Goal: Task Accomplishment & Management: Use online tool/utility

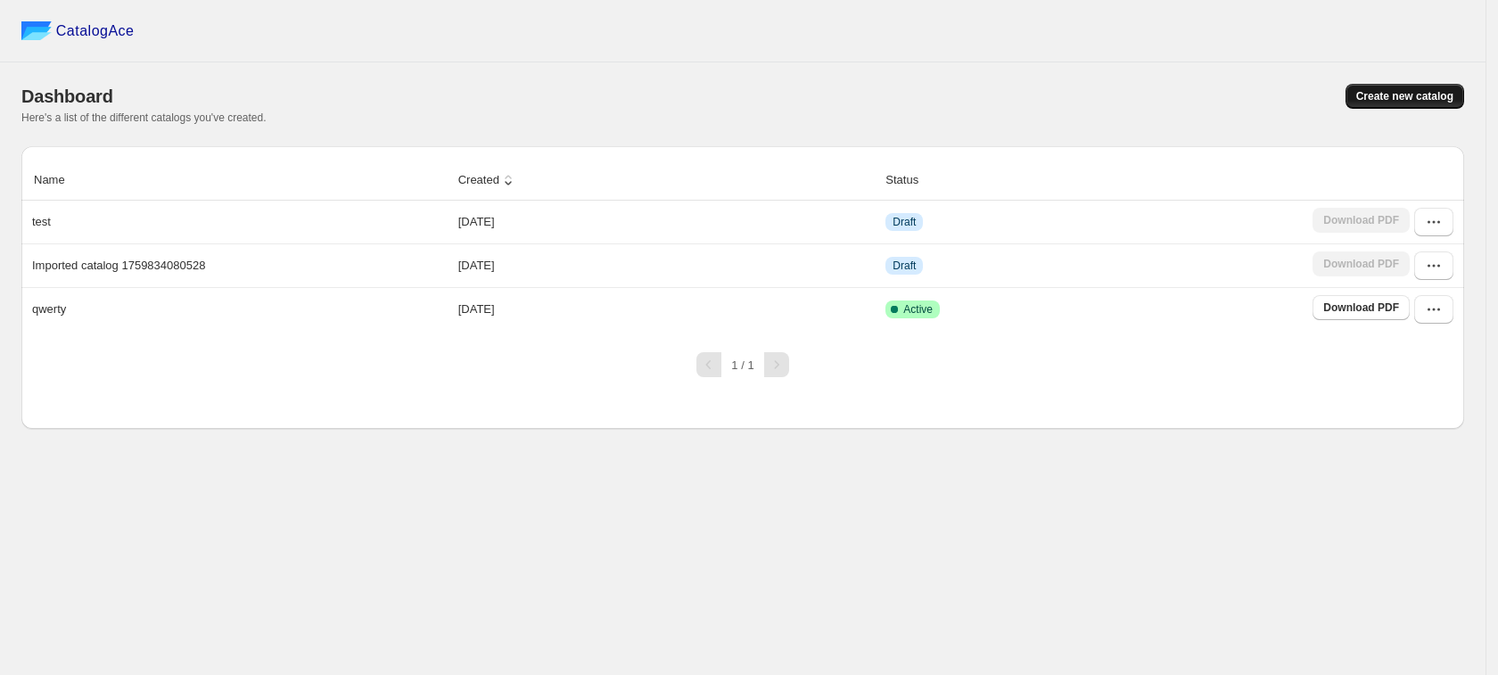
click at [1360, 95] on span "Create new catalog" at bounding box center [1404, 96] width 97 height 14
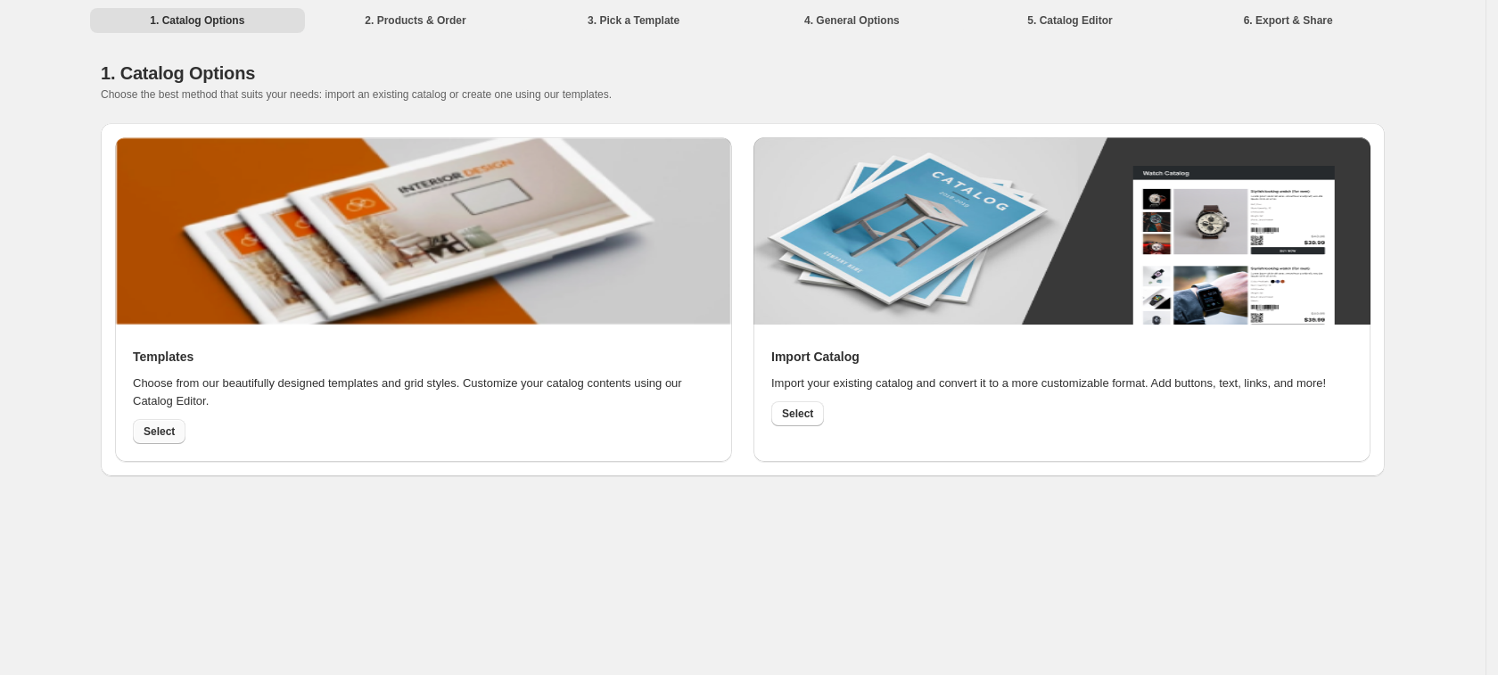
click at [158, 427] on span "Select" at bounding box center [159, 431] width 31 height 14
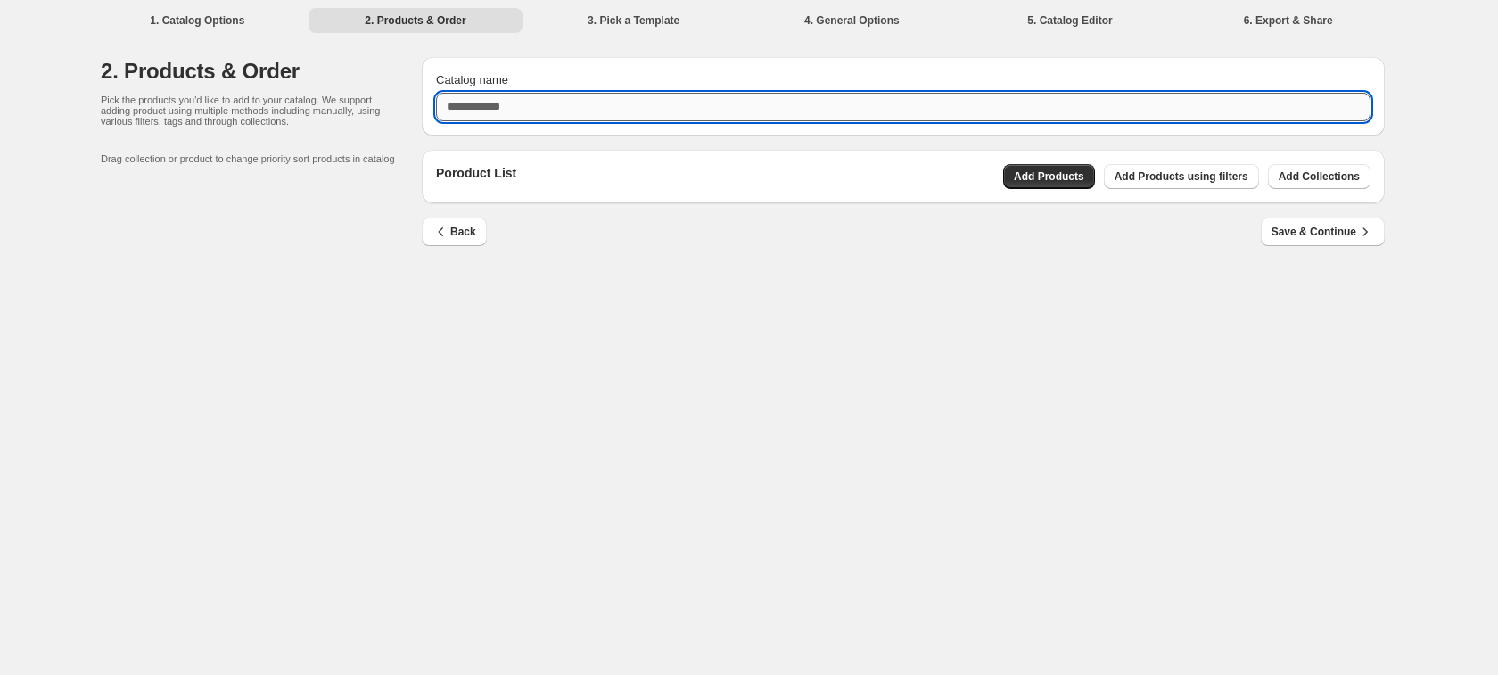
click at [748, 111] on input "Catalog name" at bounding box center [903, 107] width 935 height 29
type input "*"
type input "*******"
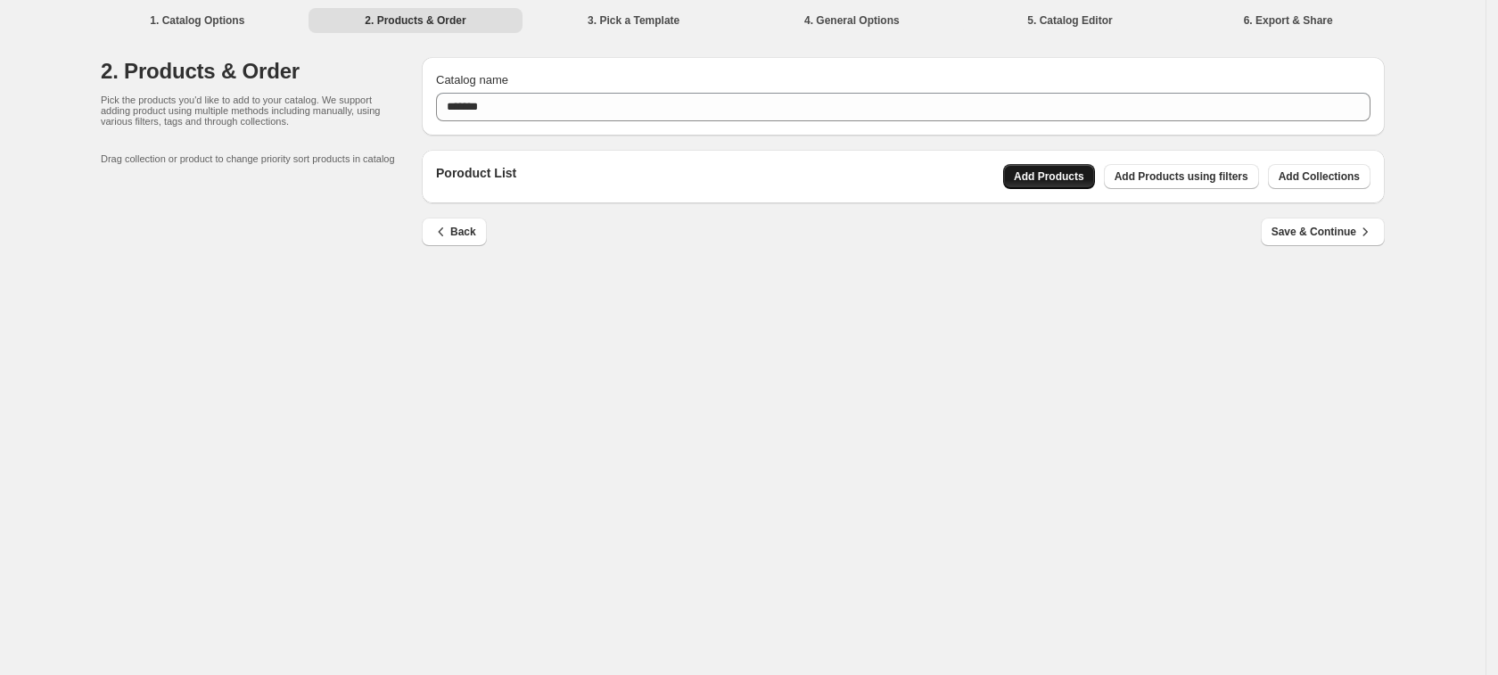
click at [1058, 171] on span "Add Products" at bounding box center [1049, 176] width 70 height 14
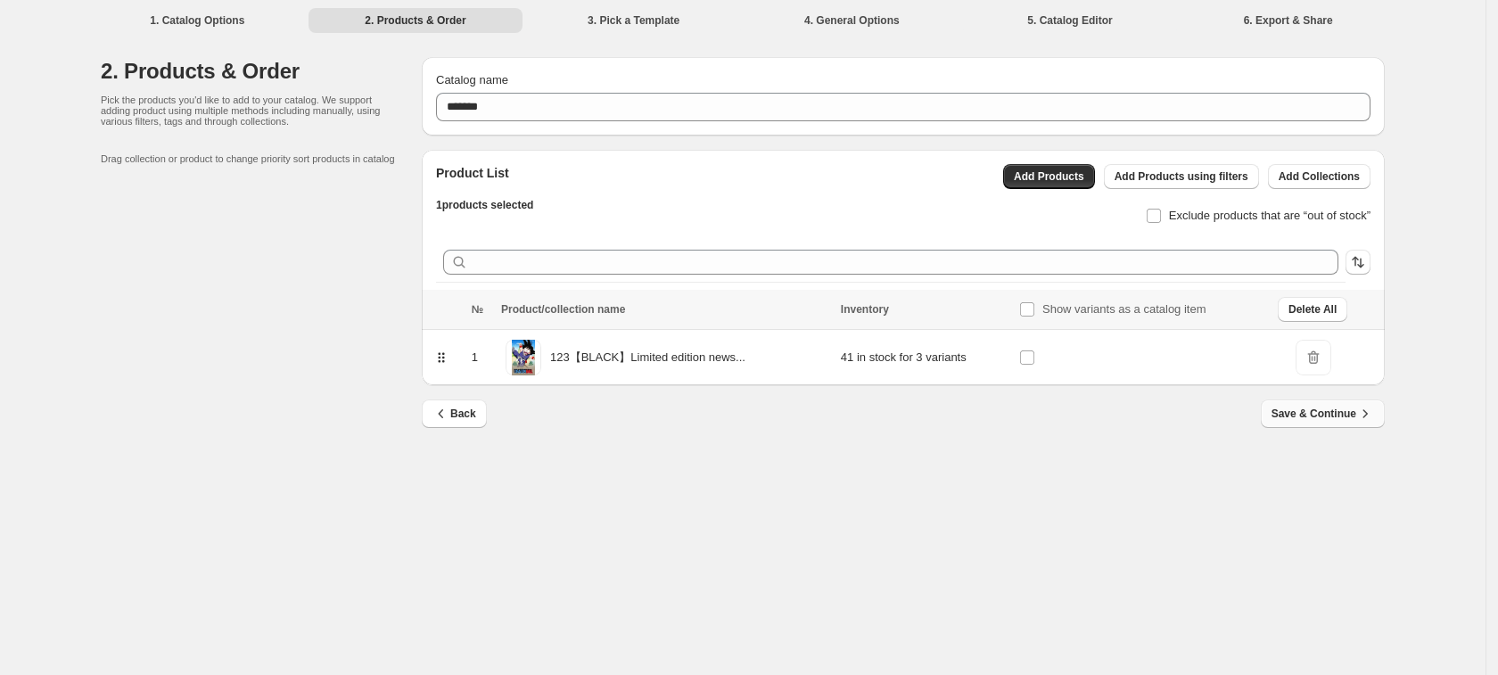
click at [1291, 414] on span "Save & Continue" at bounding box center [1323, 414] width 103 height 18
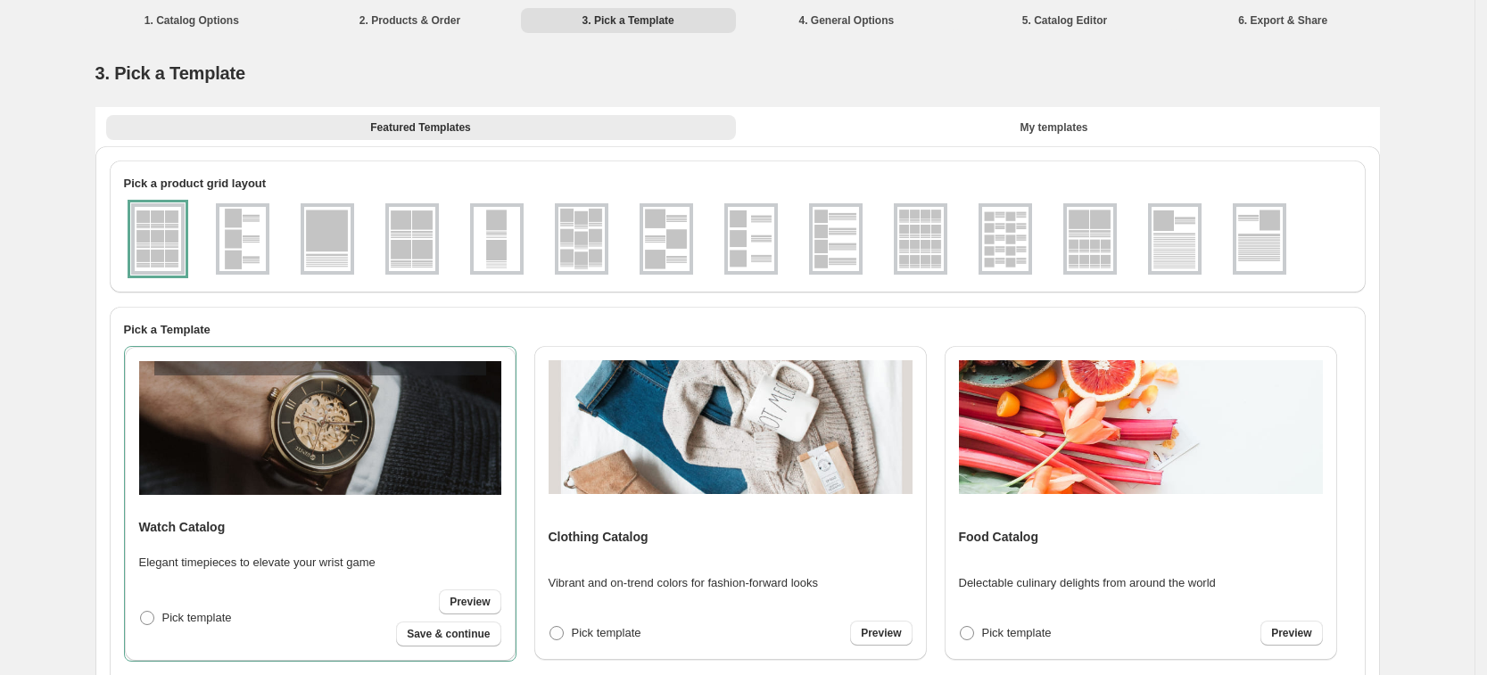
click at [432, 451] on span "Save & continue" at bounding box center [448, 634] width 83 height 14
select select "**********"
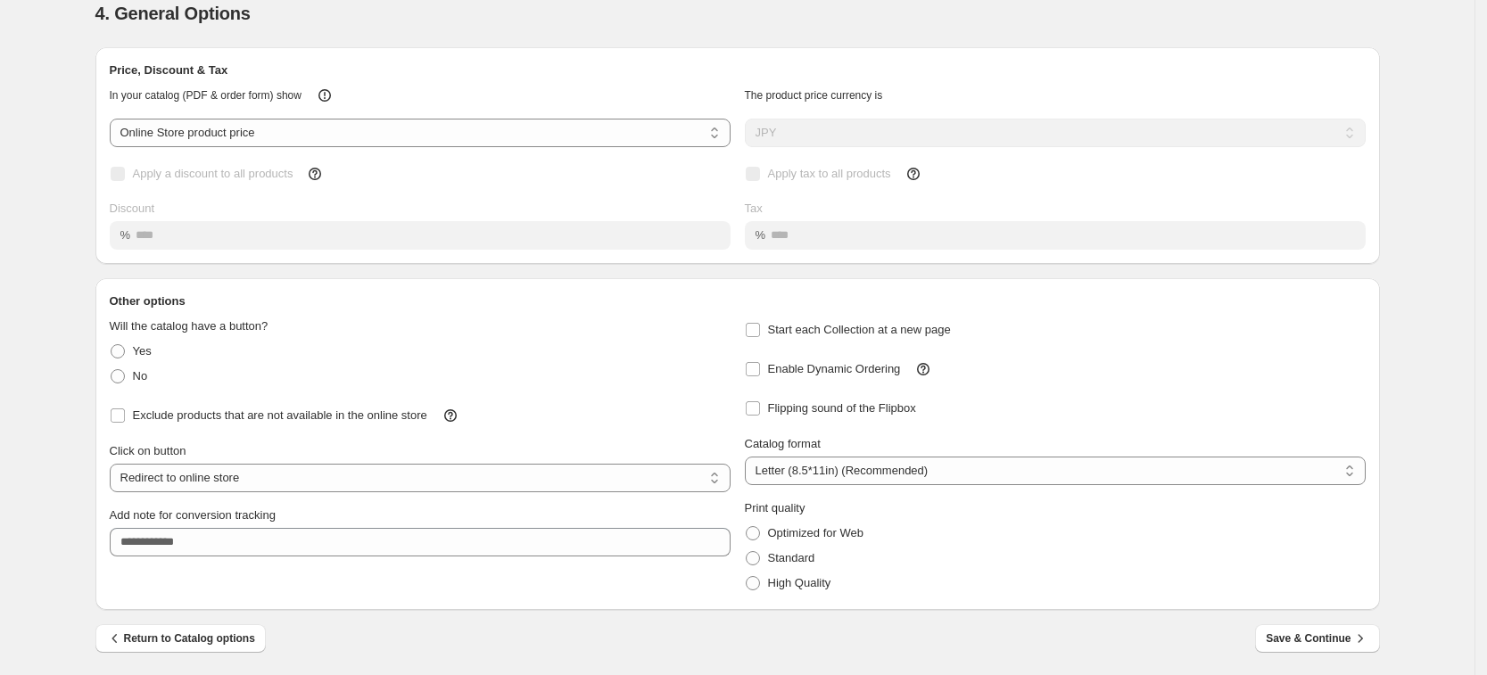
scroll to position [61, 0]
click at [1285, 451] on button "Save & Continue" at bounding box center [1317, 637] width 124 height 29
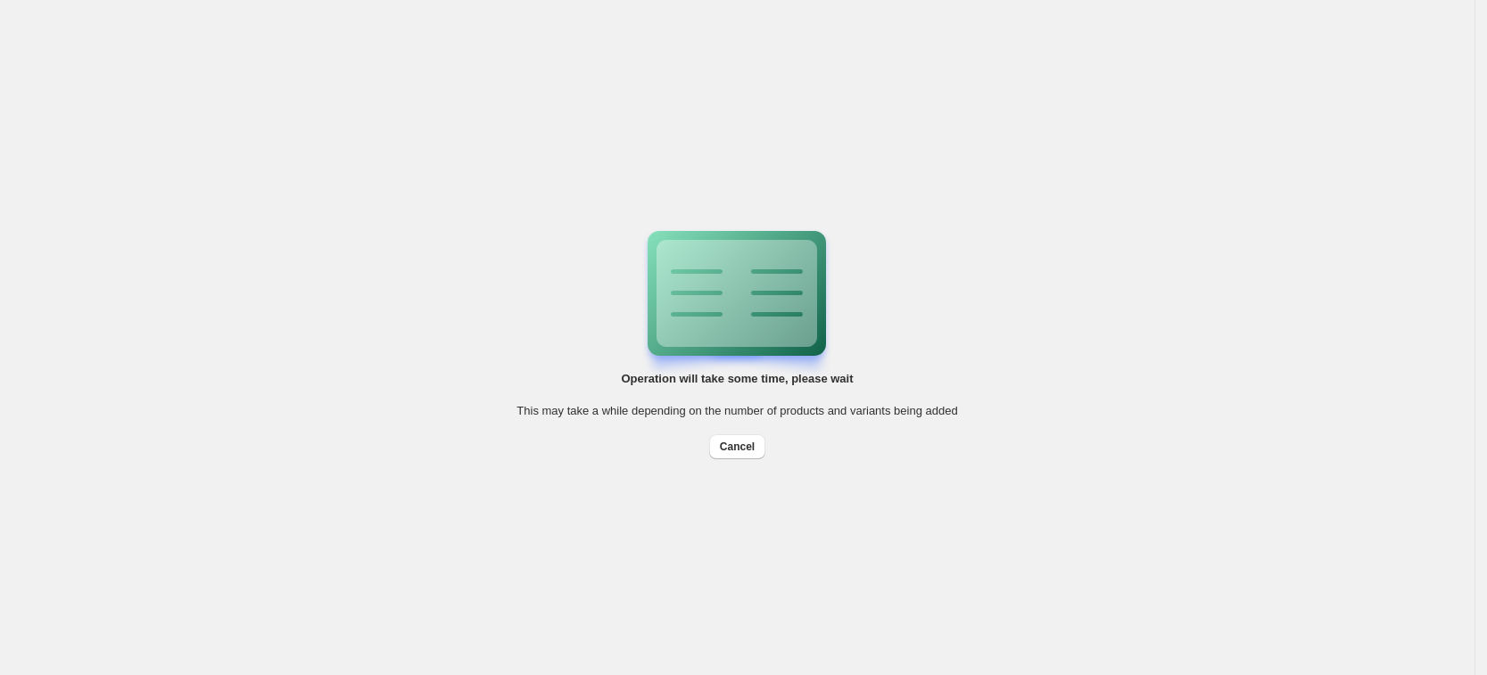
scroll to position [0, 0]
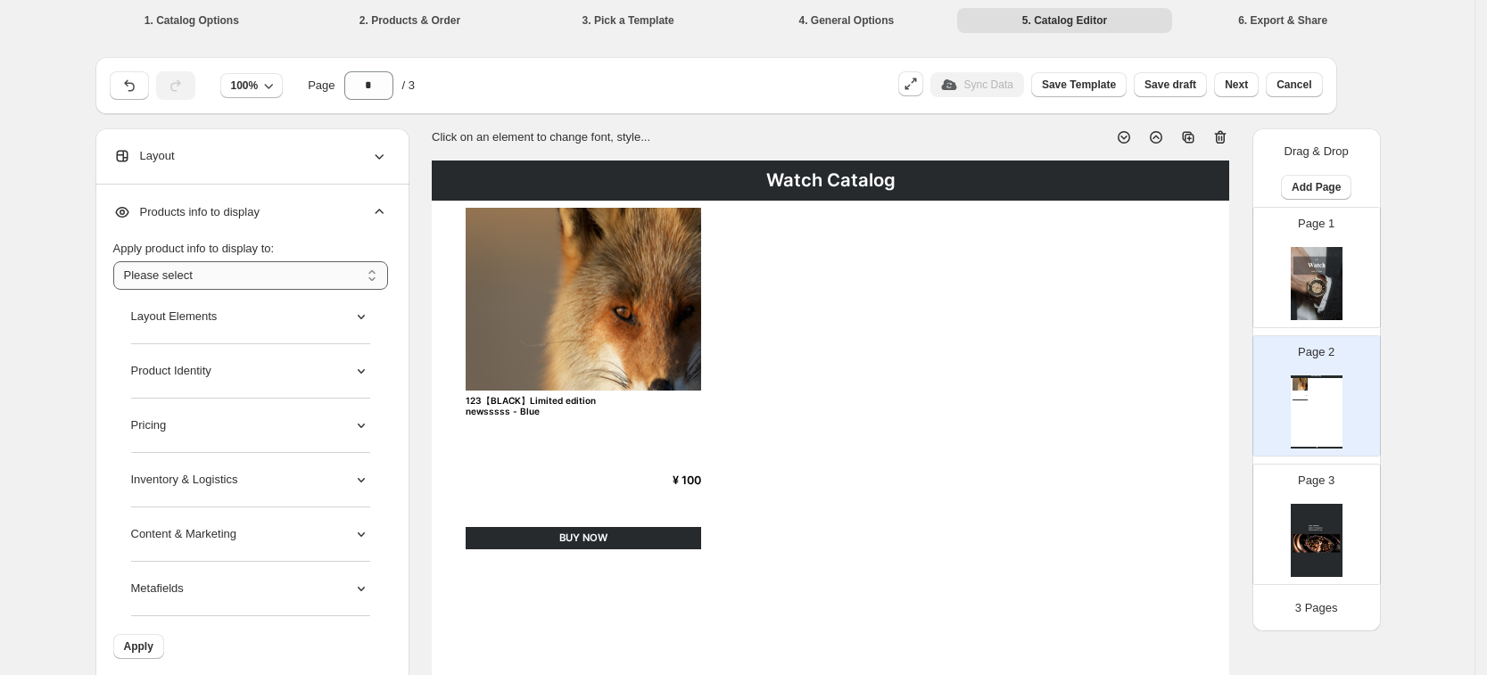
click at [328, 281] on select "**********" at bounding box center [250, 275] width 275 height 29
select select "*********"
click at [119, 261] on select "**********" at bounding box center [250, 275] width 275 height 29
click at [297, 374] on div "Product Identity" at bounding box center [250, 371] width 239 height 54
click at [167, 451] on label "Barcode" at bounding box center [248, 514] width 234 height 29
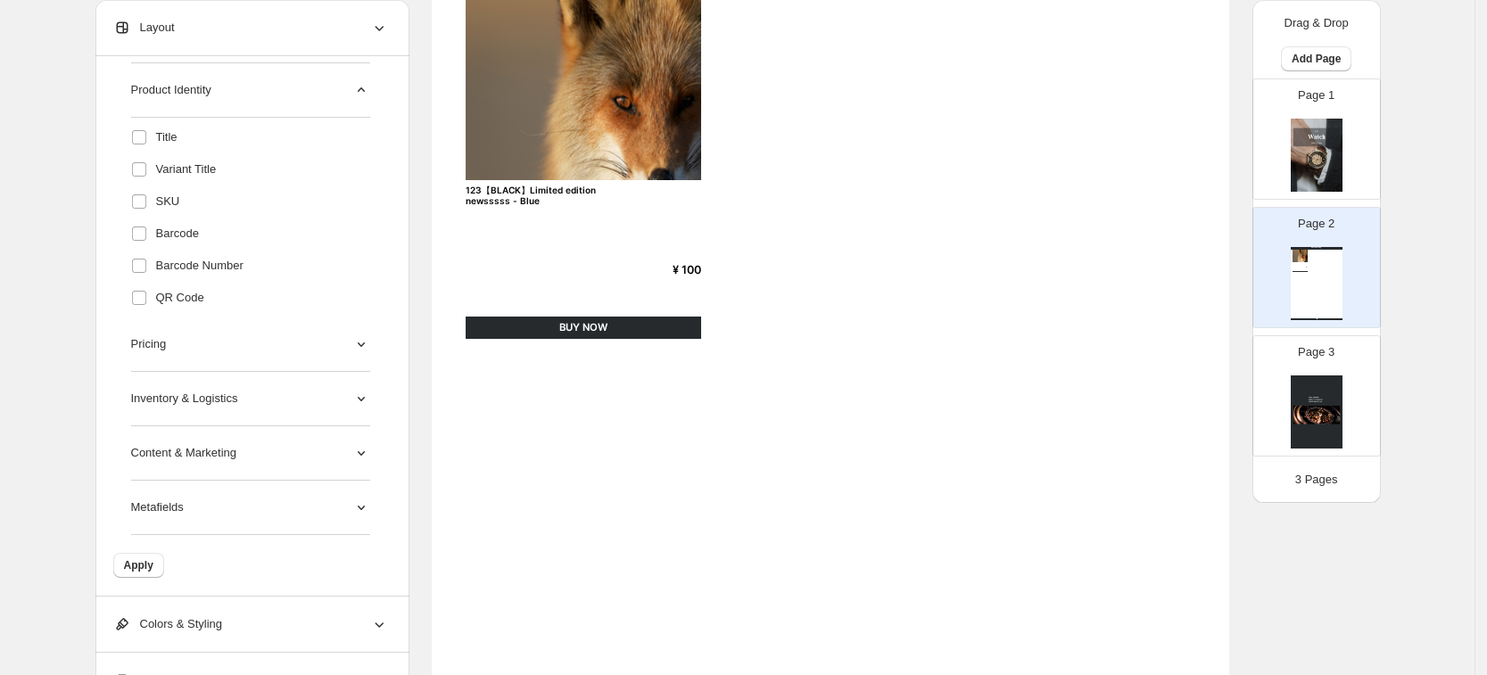
scroll to position [223, 0]
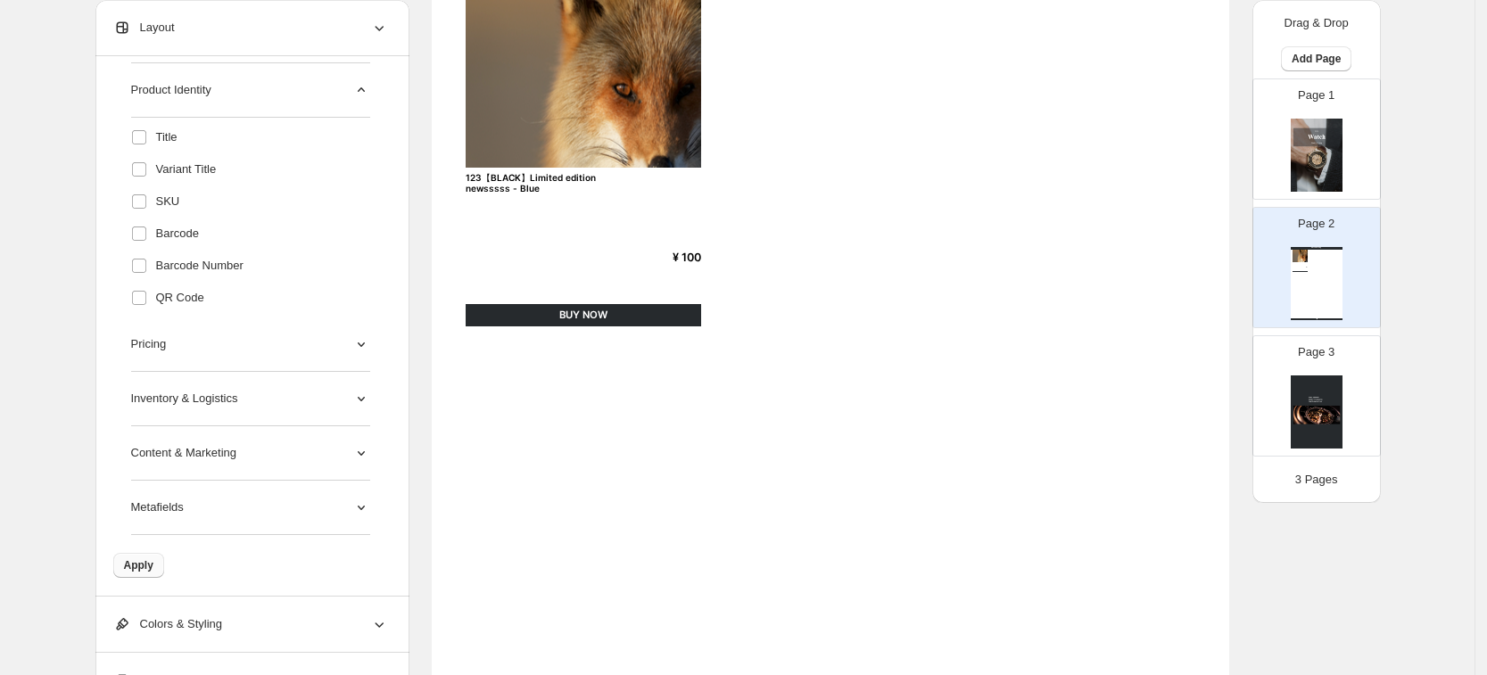
click at [144, 451] on span "Apply" at bounding box center [138, 565] width 29 height 14
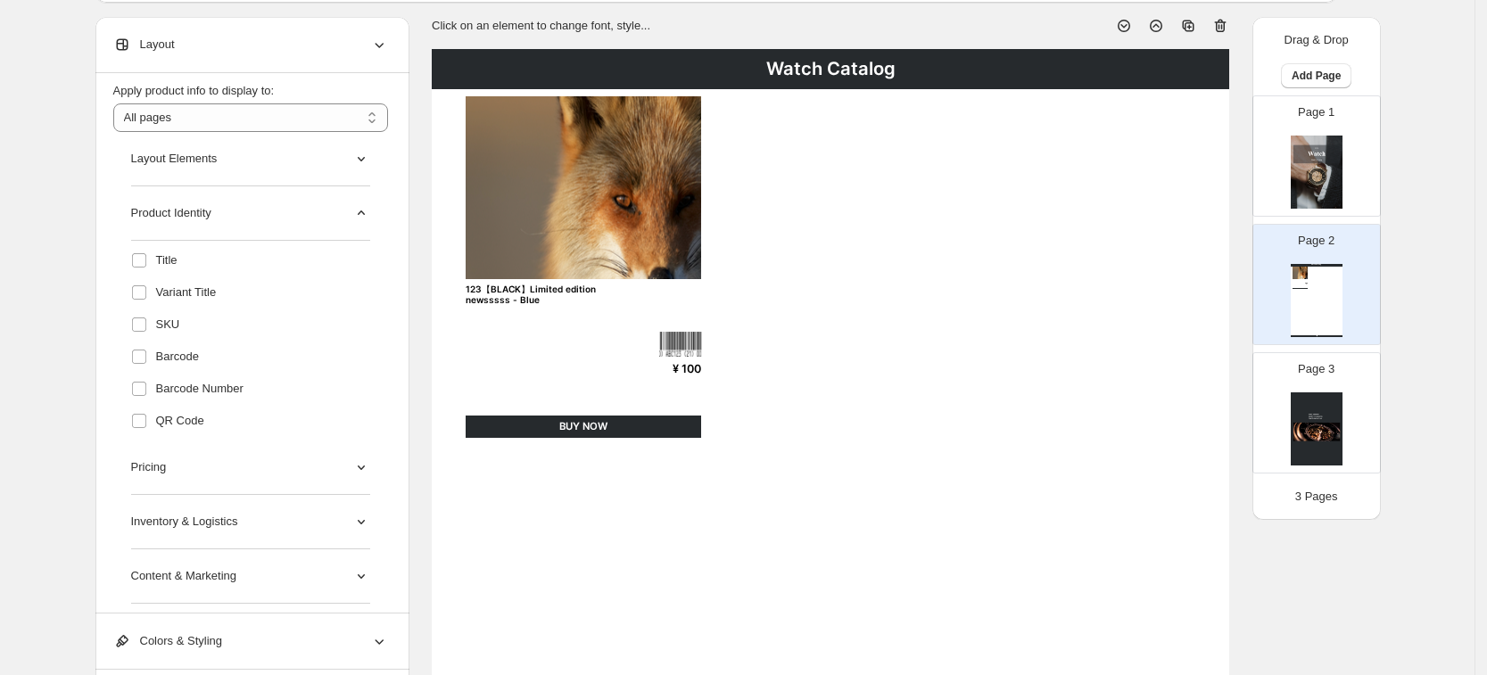
scroll to position [41, 0]
click at [212, 436] on label "QR Code" at bounding box center [248, 426] width 234 height 29
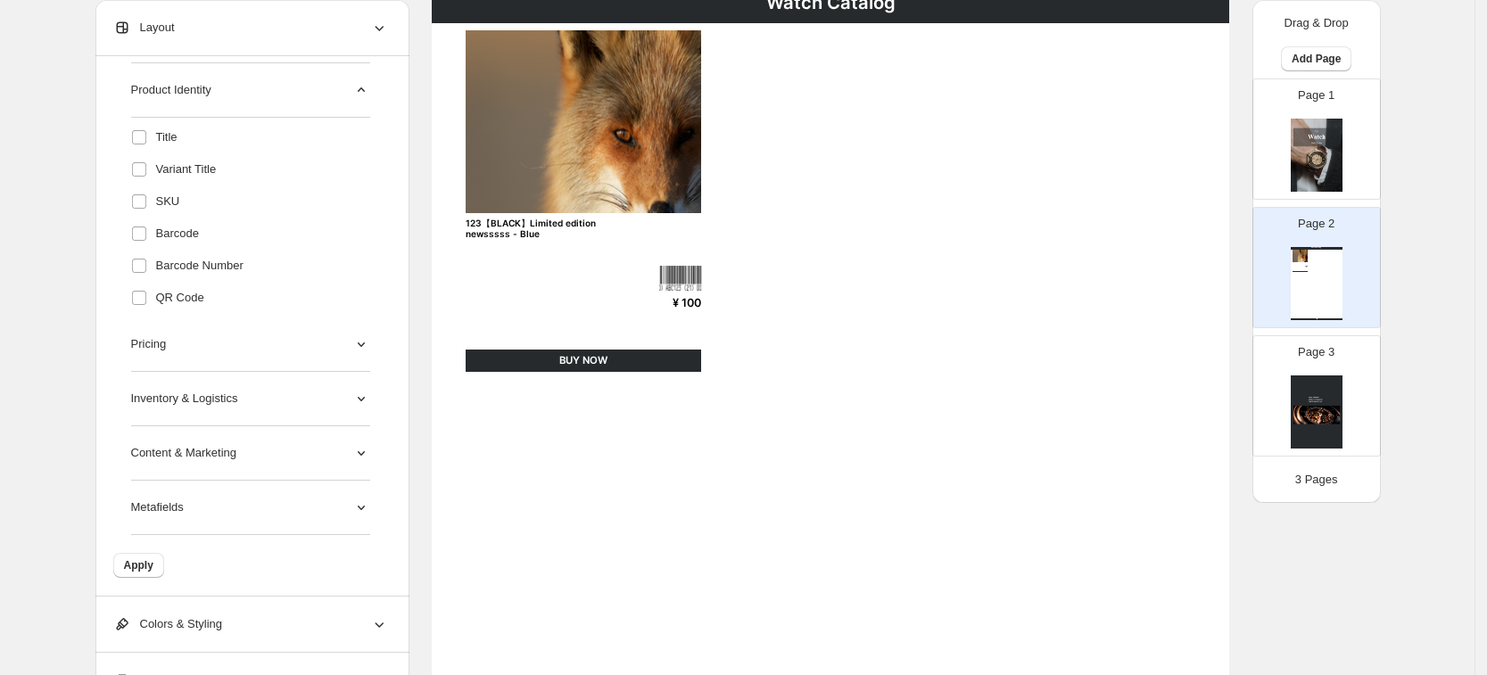
scroll to position [334, 0]
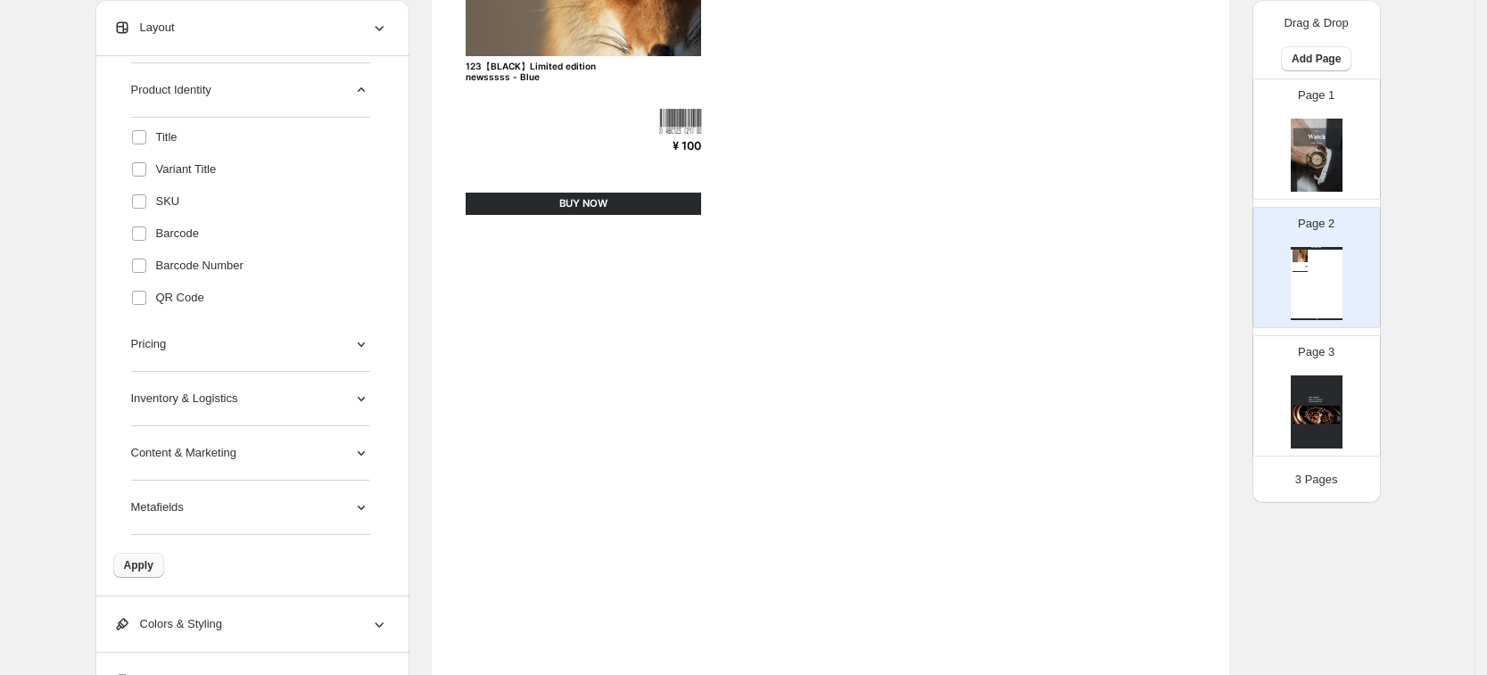
click at [147, 451] on button "Apply" at bounding box center [138, 565] width 51 height 25
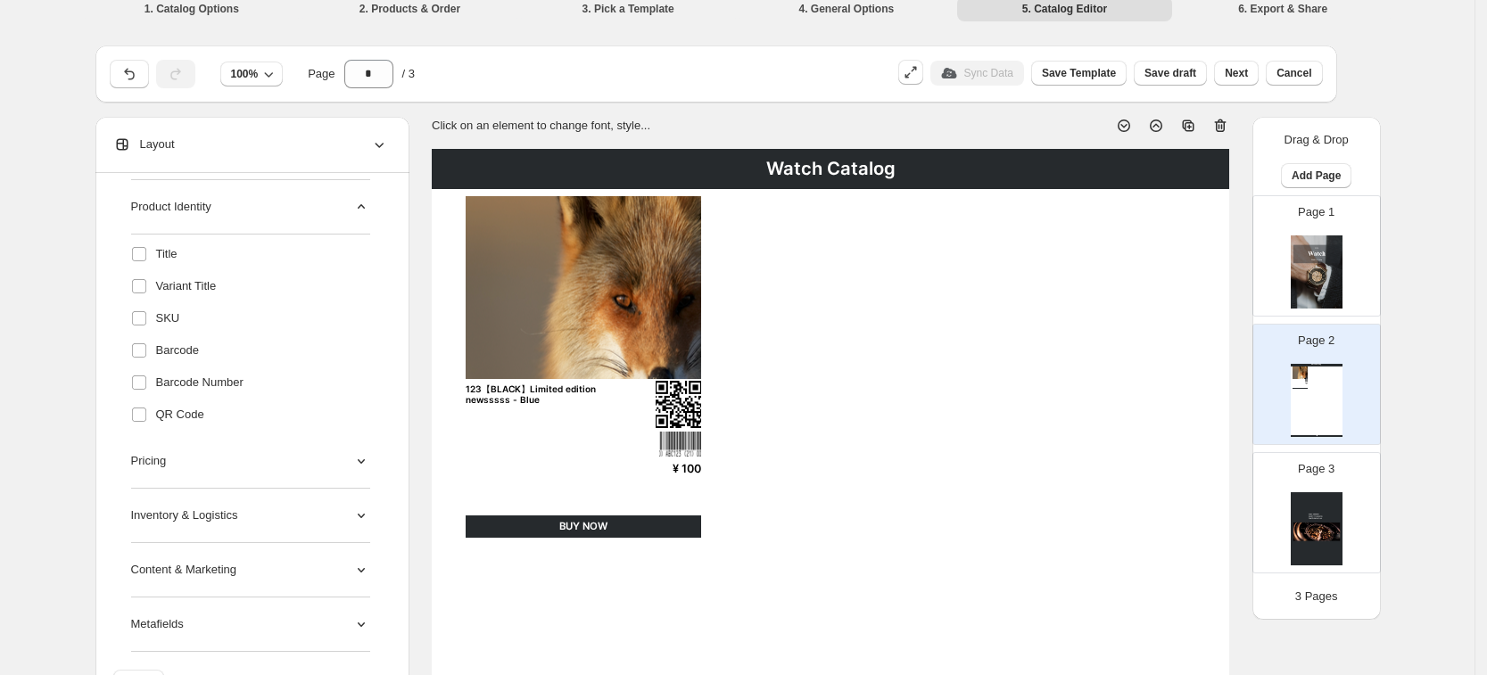
scroll to position [0, 0]
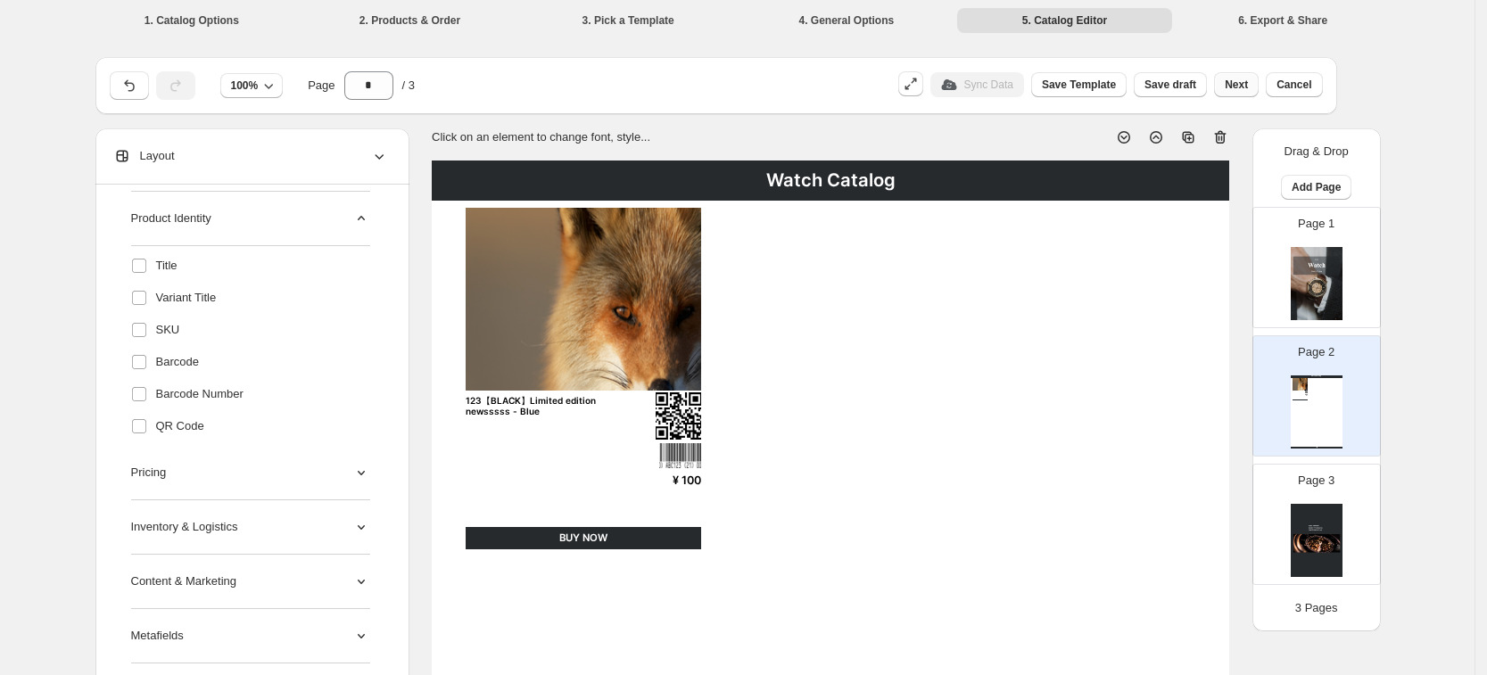
click at [1239, 83] on span "Next" at bounding box center [1235, 85] width 23 height 14
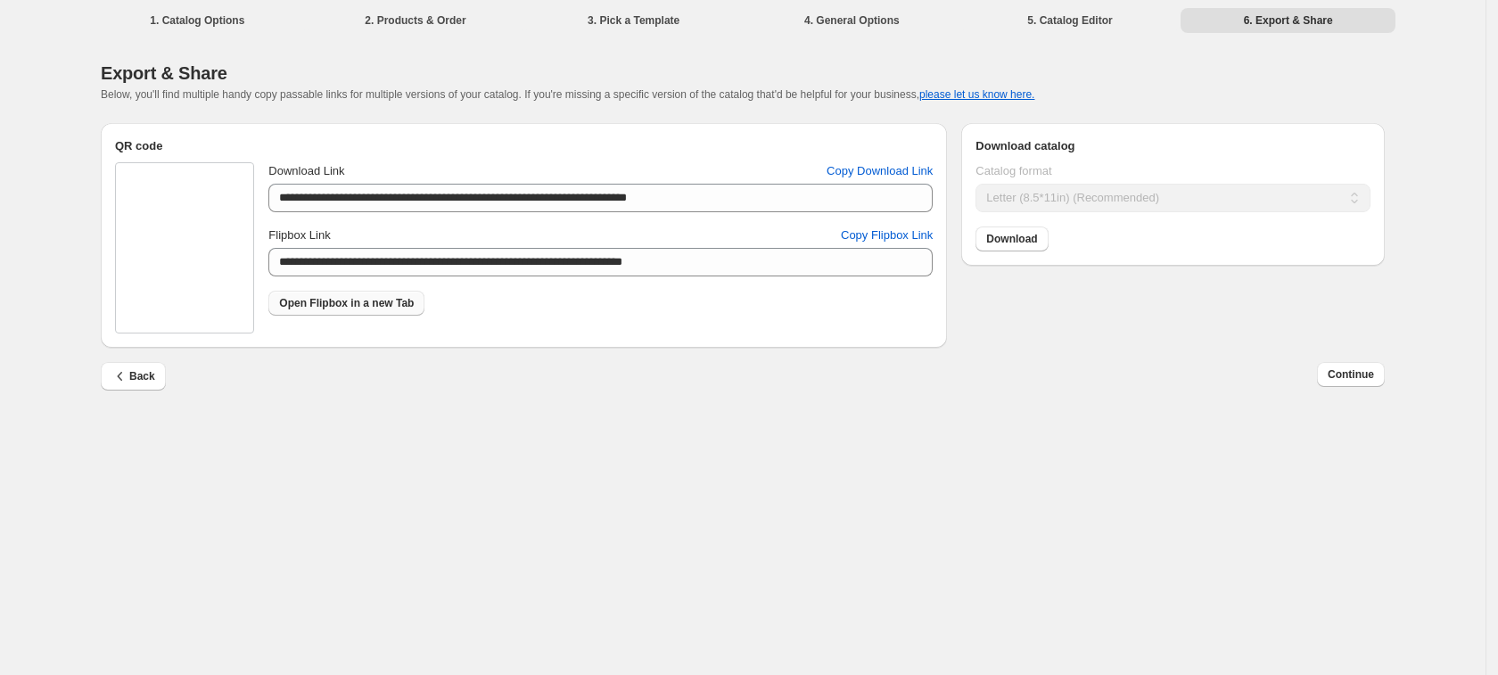
click at [324, 309] on span "Open Flipbox in a new Tab" at bounding box center [346, 303] width 135 height 14
click at [145, 380] on span "Back" at bounding box center [133, 376] width 44 height 18
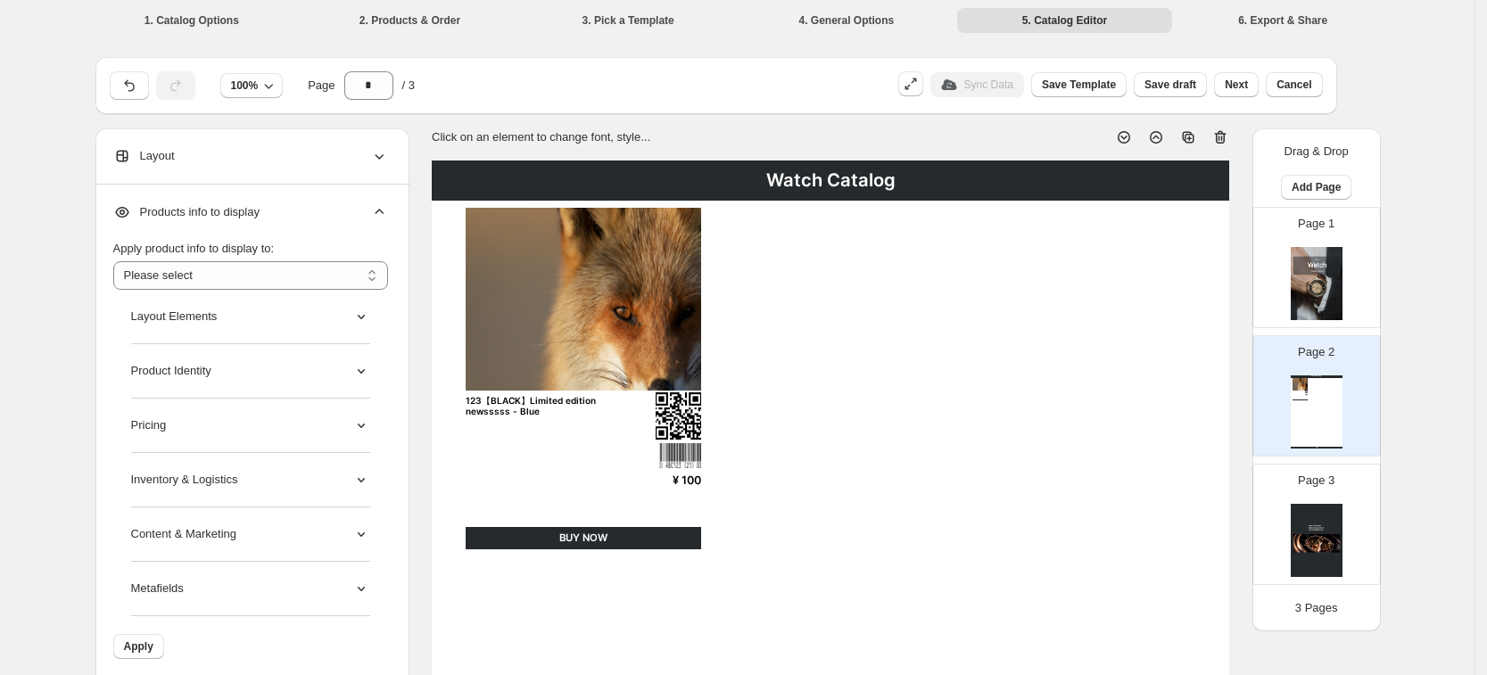
click at [1323, 292] on img at bounding box center [1316, 283] width 52 height 73
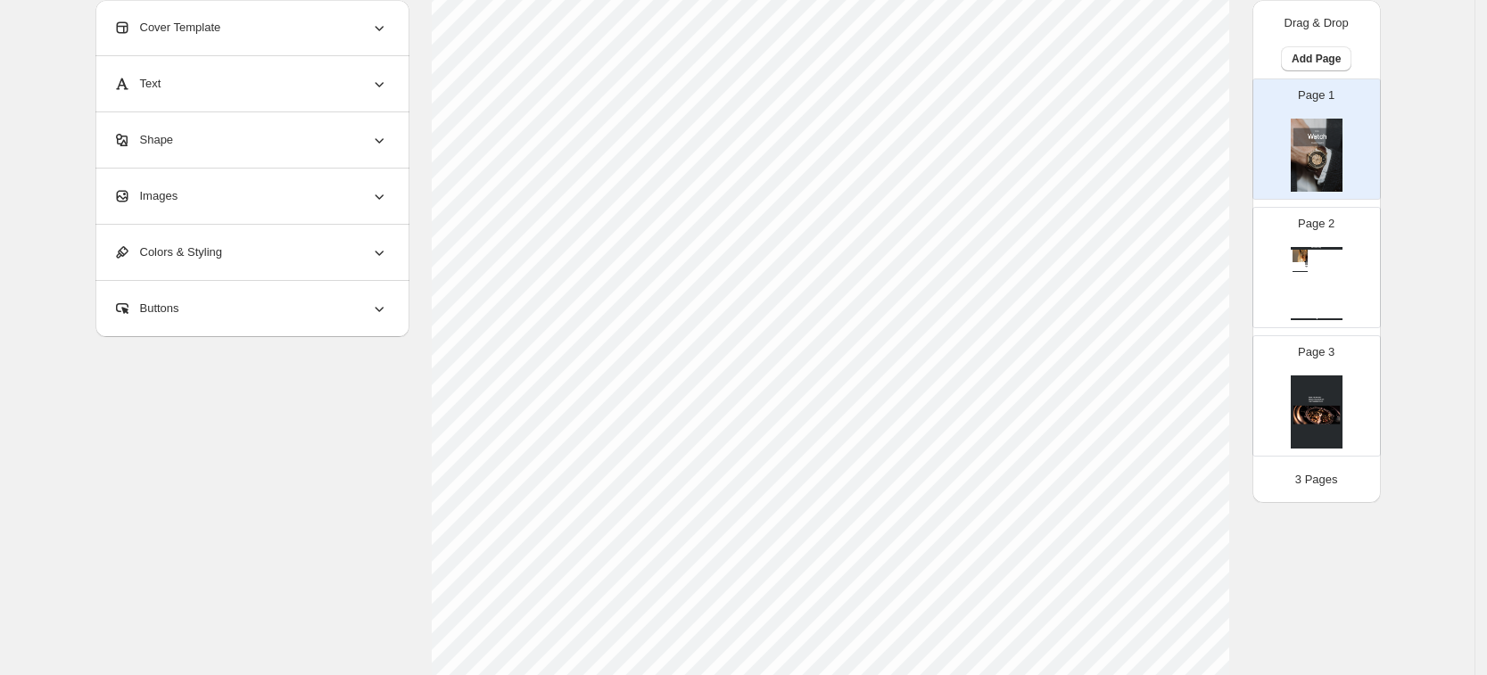
scroll to position [223, 0]
click at [241, 38] on div "Cover Template" at bounding box center [250, 27] width 275 height 55
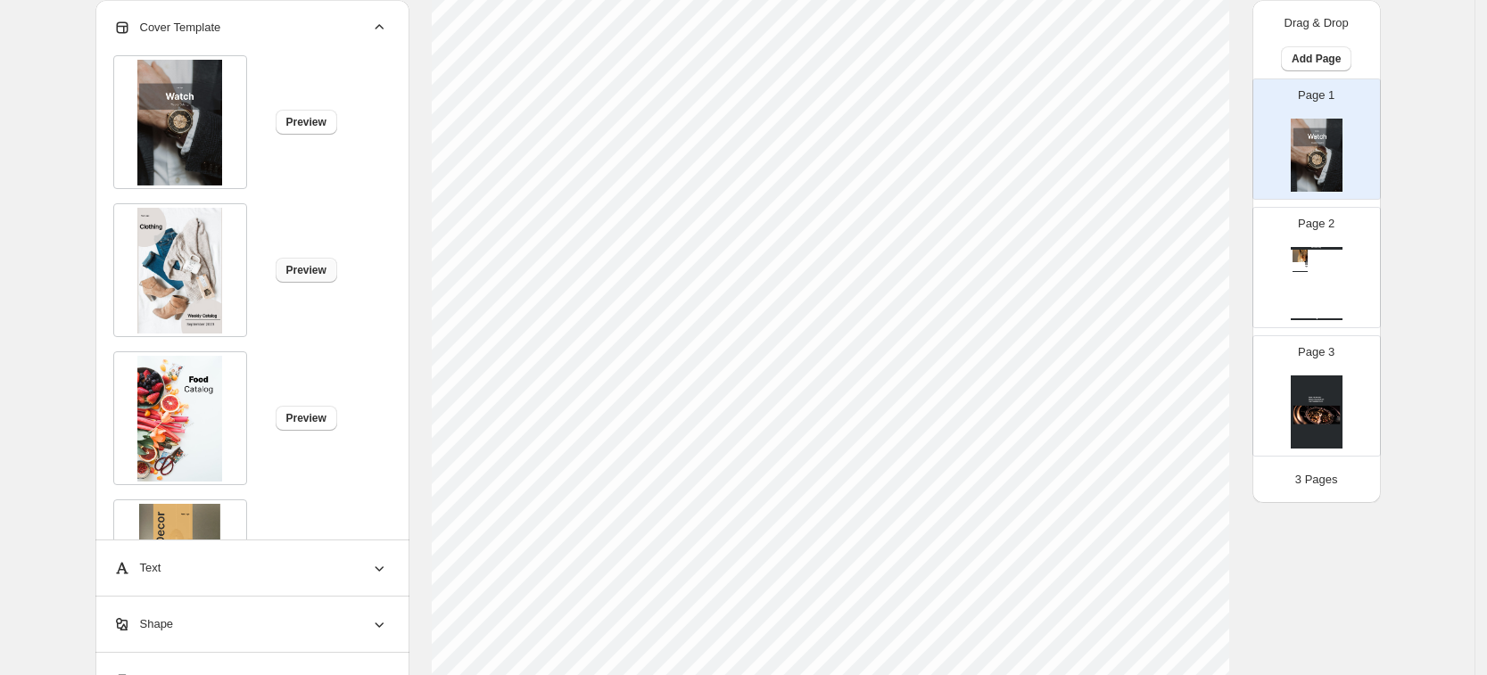
click at [321, 270] on span "Preview" at bounding box center [306, 270] width 40 height 14
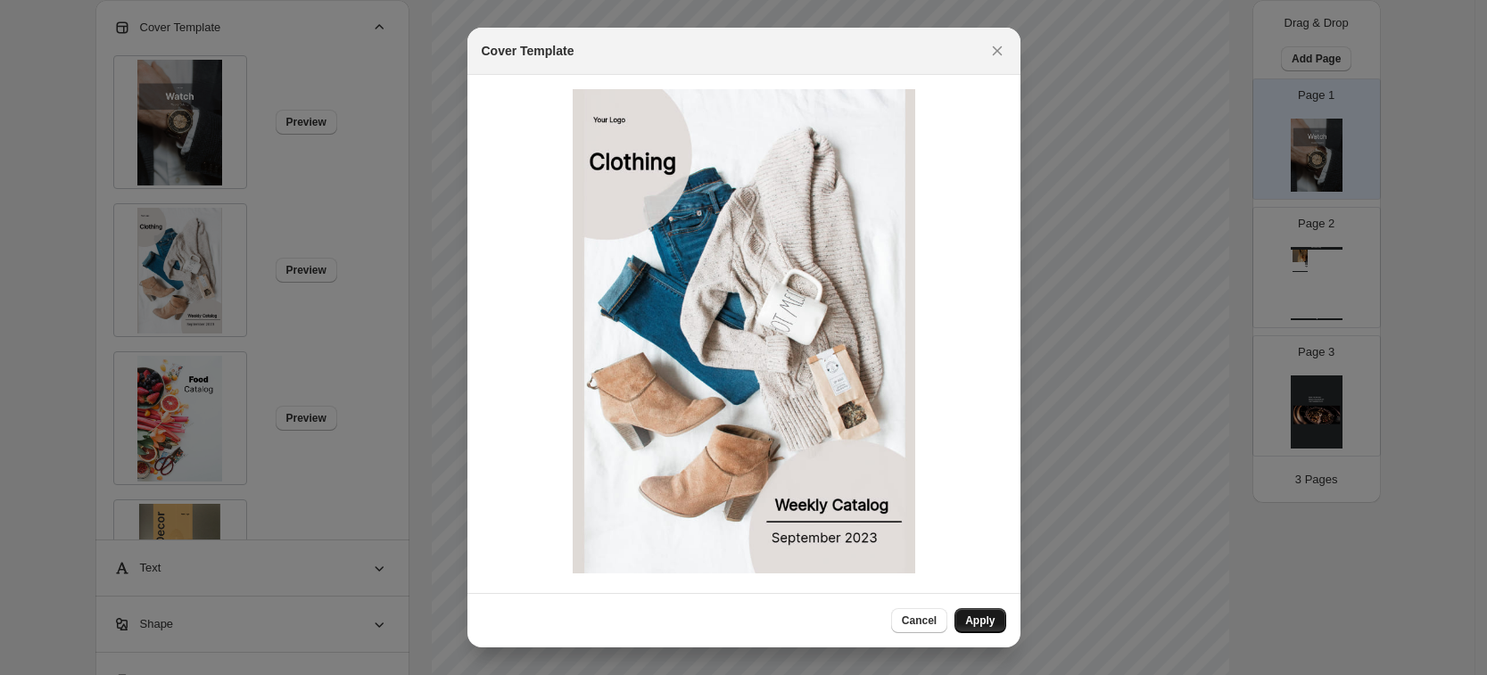
click at [993, 451] on span "Apply" at bounding box center [979, 621] width 29 height 14
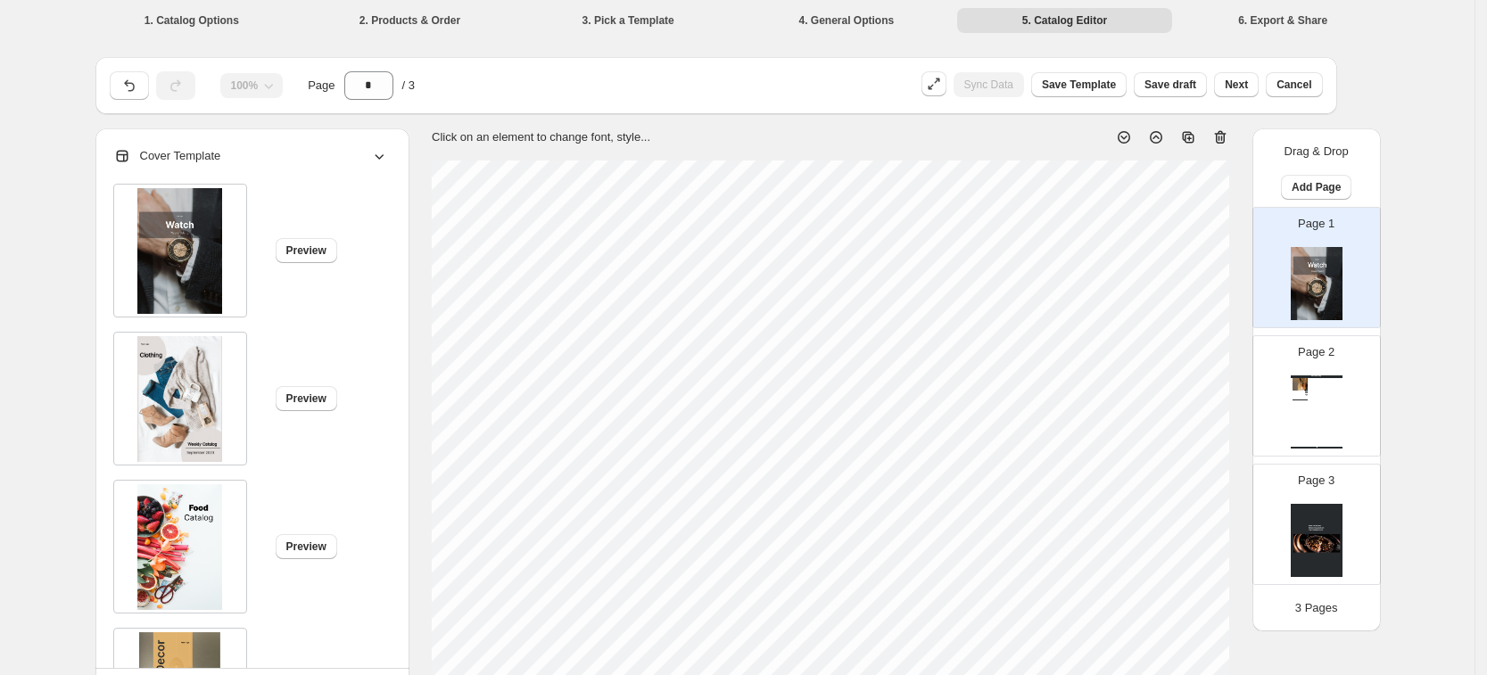
type input "*"
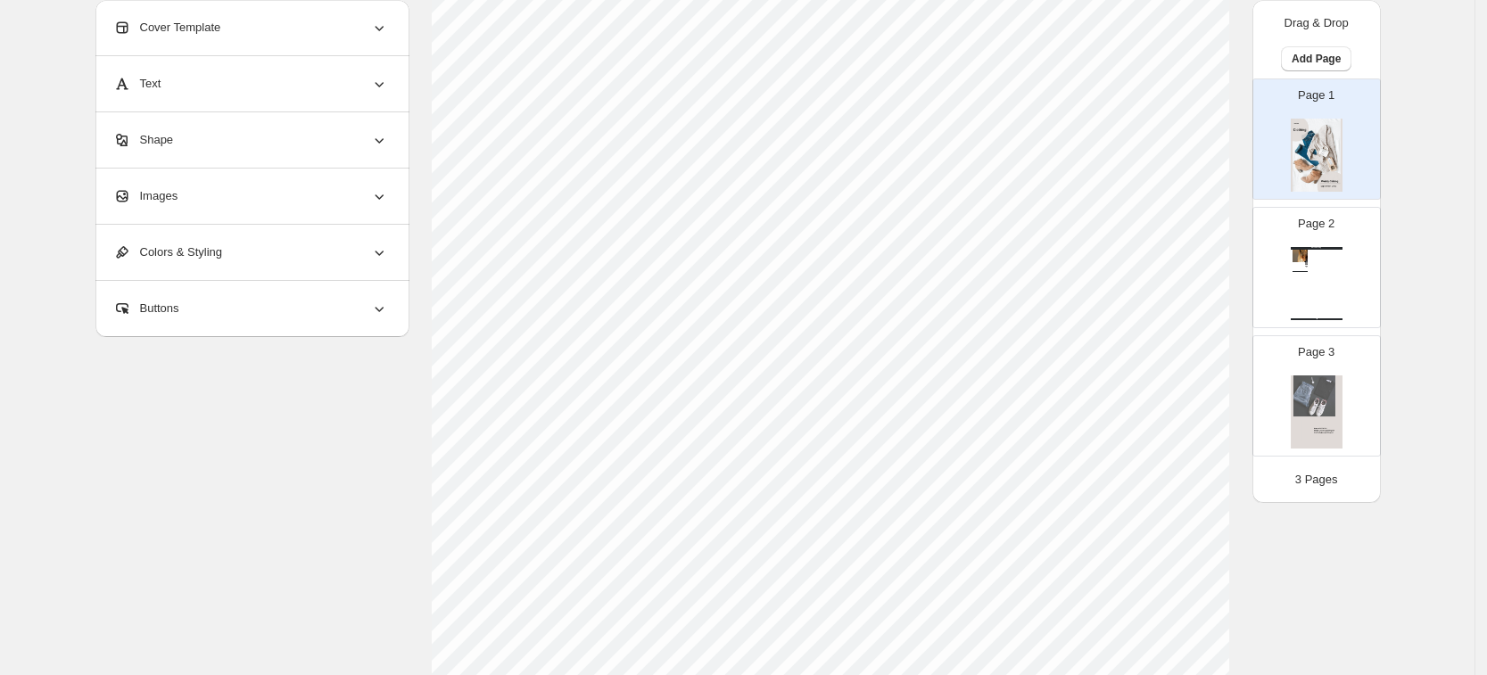
scroll to position [0, 0]
